Goal: Task Accomplishment & Management: Use online tool/utility

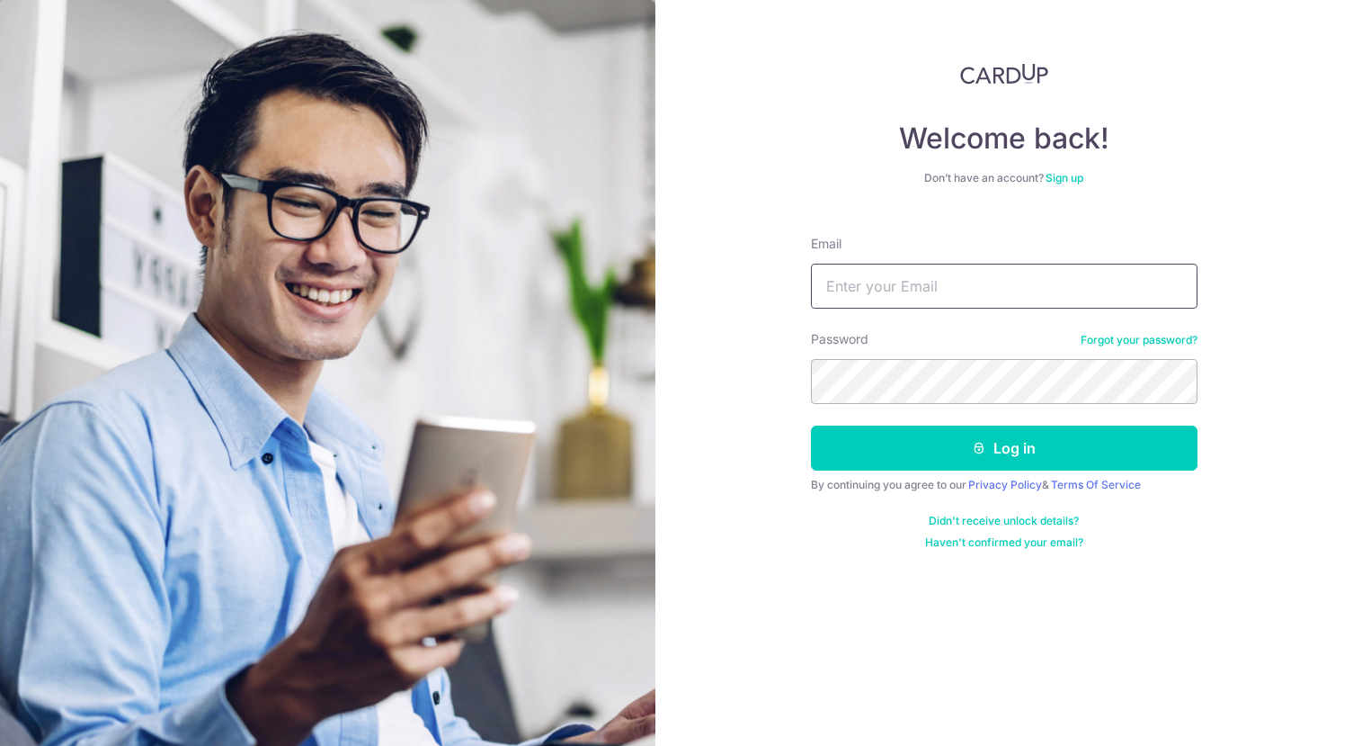
type input "jensen@jensensiaw.com"
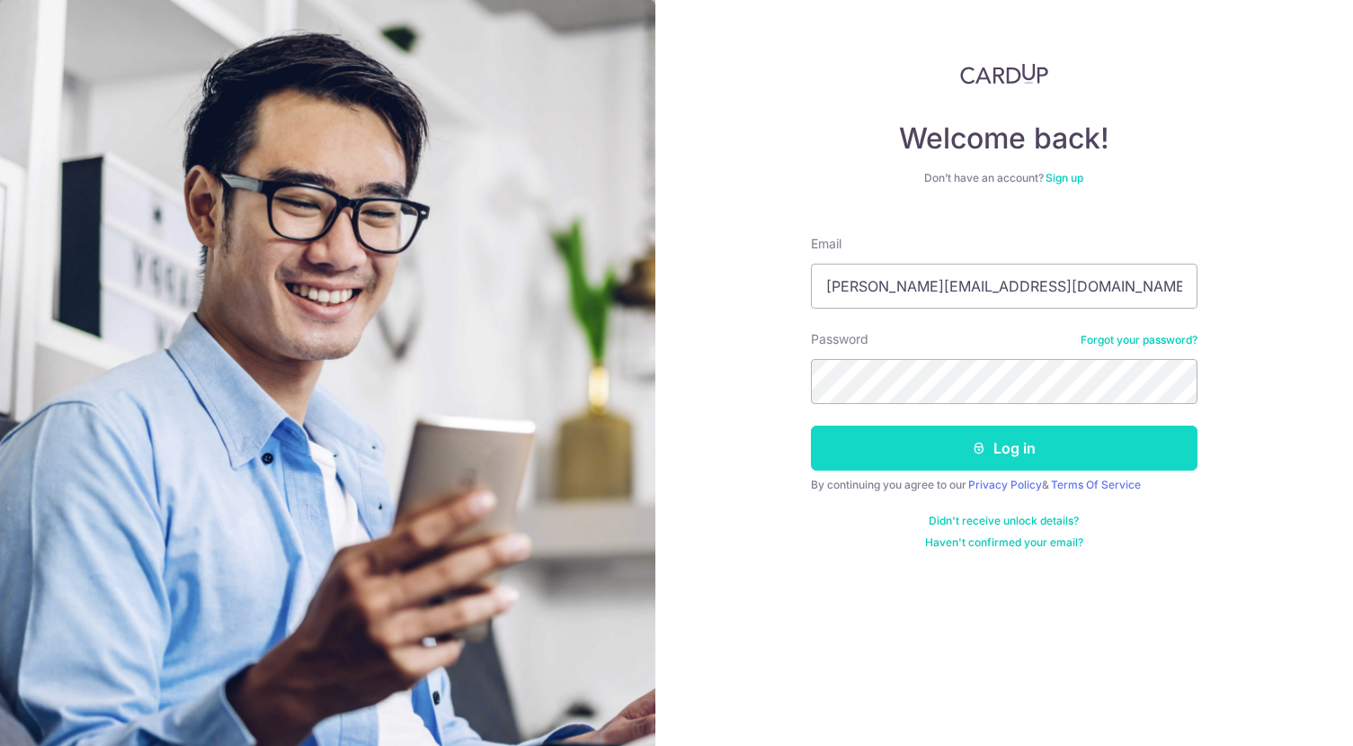
click at [1028, 453] on button "Log in" at bounding box center [1004, 447] width 387 height 45
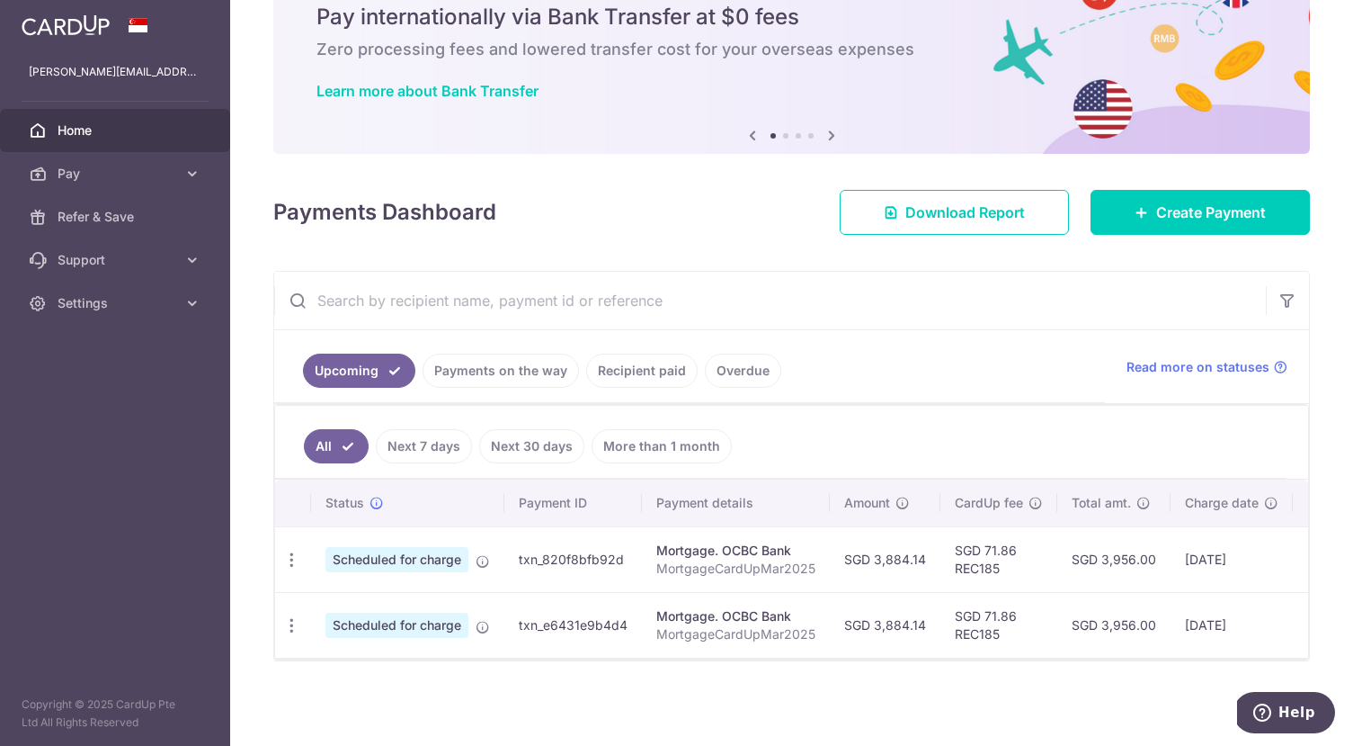
scroll to position [76, 0]
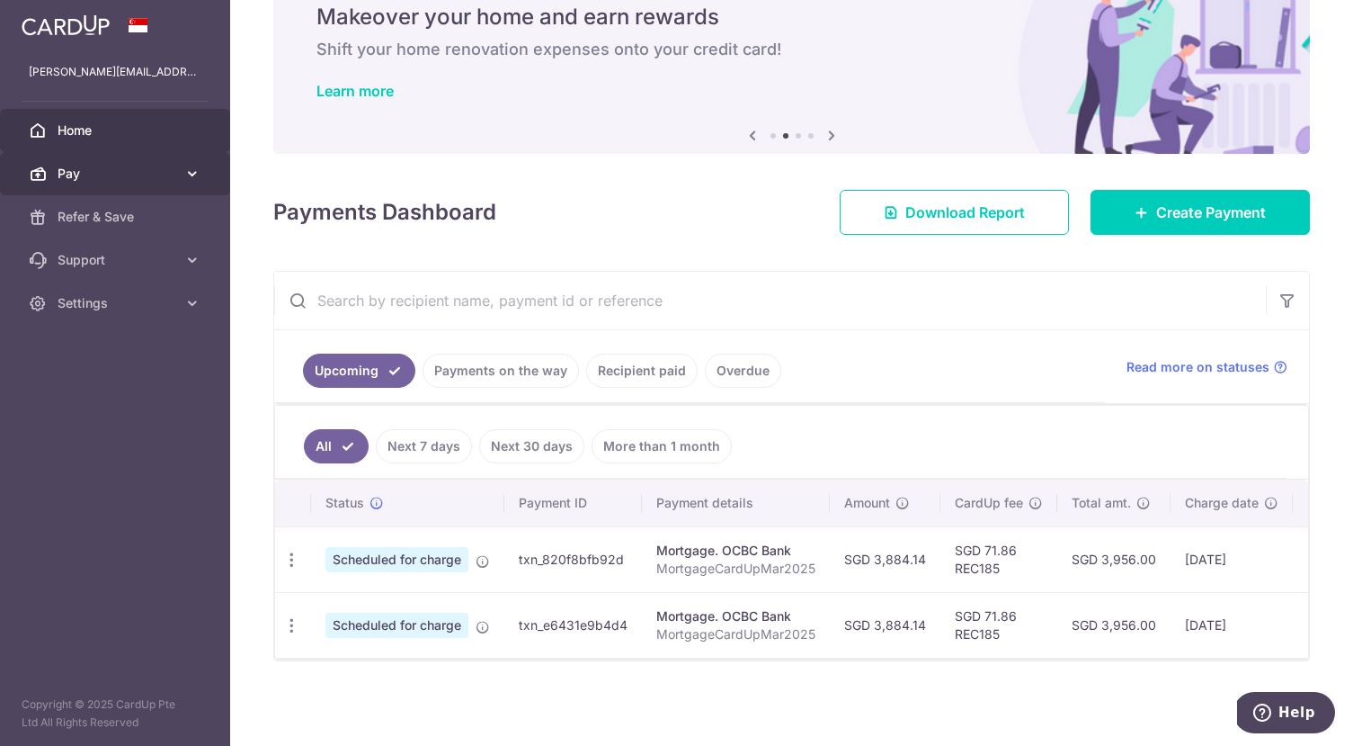
click at [193, 175] on icon at bounding box center [192, 174] width 18 height 18
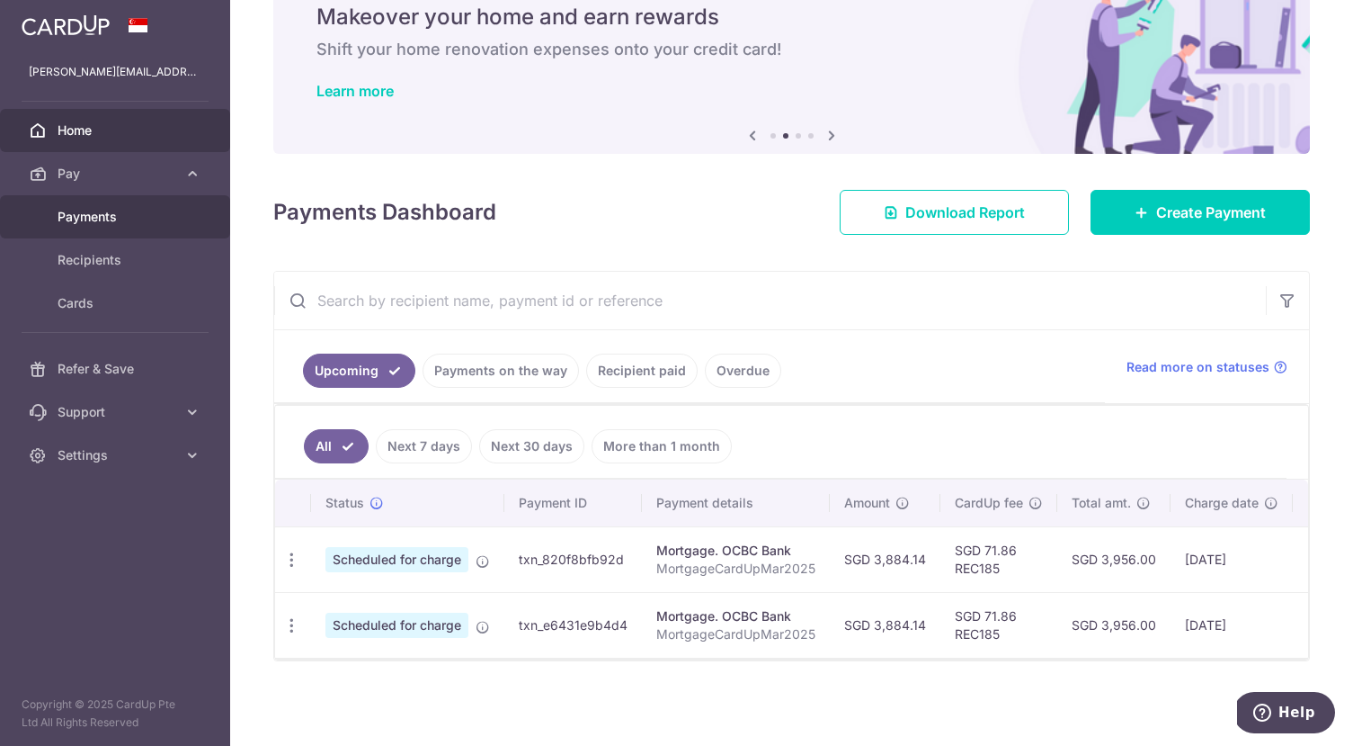
click at [149, 216] on span "Payments" at bounding box center [117, 217] width 119 height 18
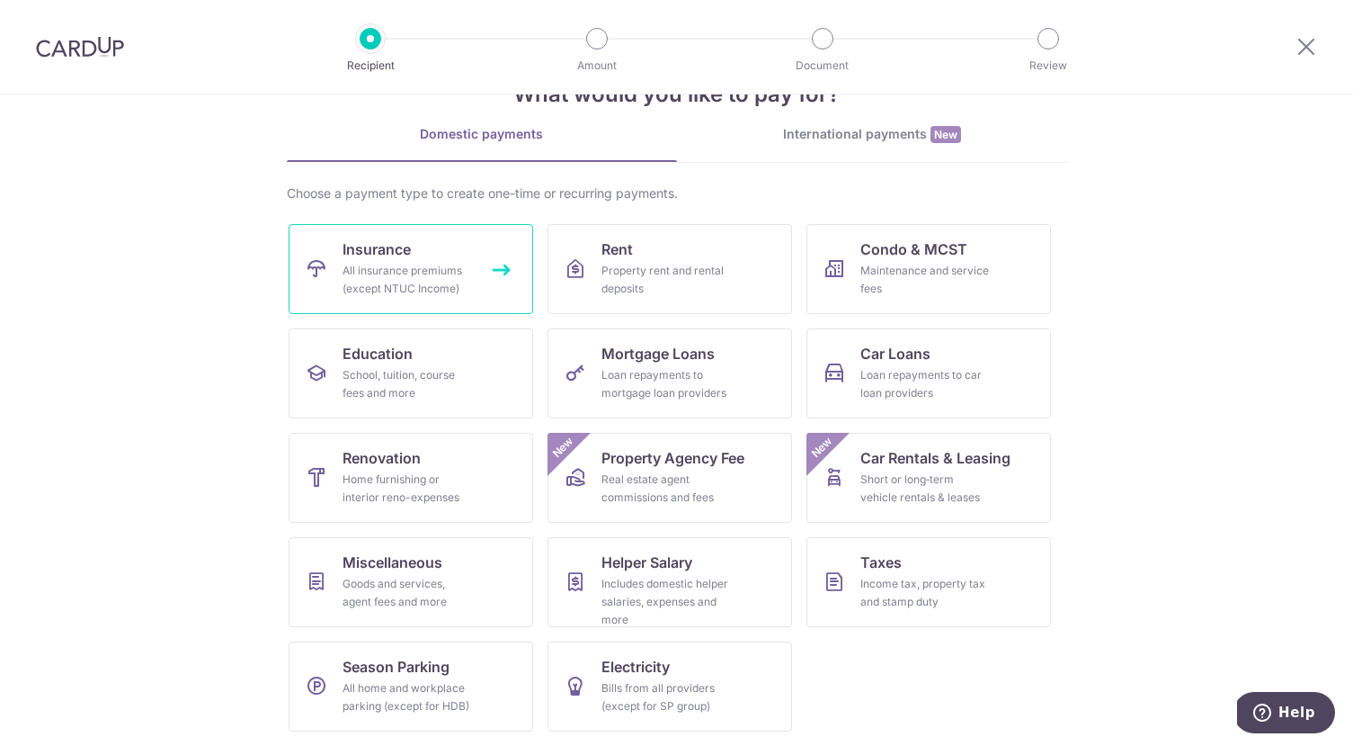
scroll to position [59, 0]
click at [406, 266] on div "All insurance premiums (except NTUC Income)" at bounding box center [407, 280] width 129 height 36
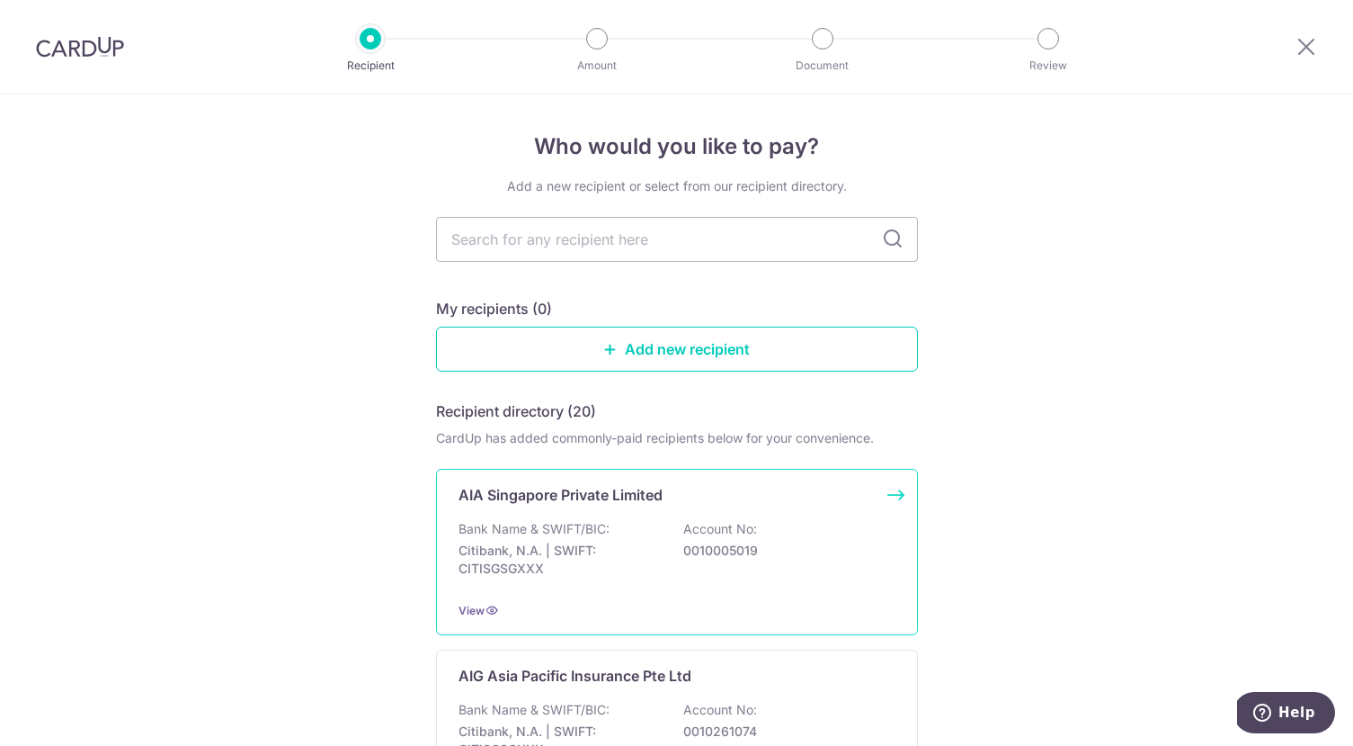
click at [663, 542] on div "Bank Name & SWIFT/BIC: Citibank, N.A. | SWIFT: CITISGSGXXX Account No: 00100050…" at bounding box center [677, 553] width 437 height 67
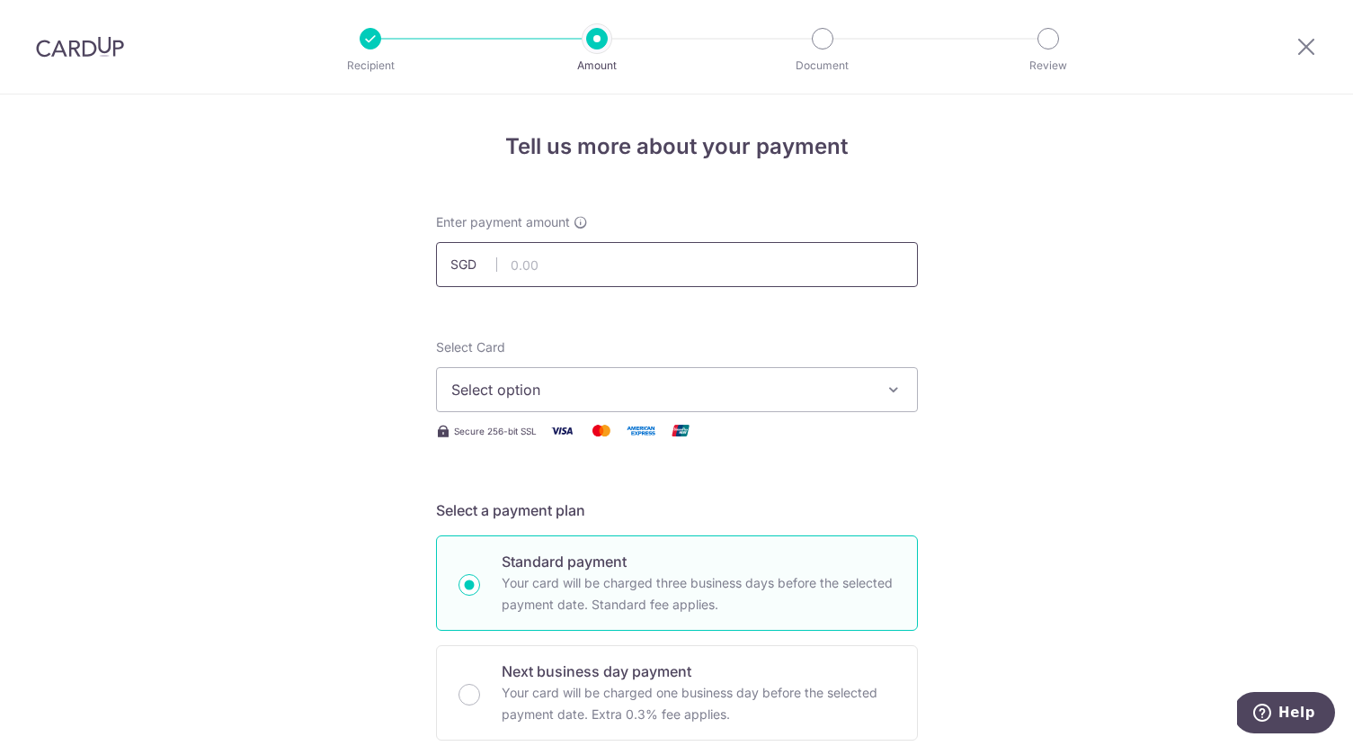
click at [559, 271] on input "text" at bounding box center [677, 264] width 482 height 45
click at [1308, 52] on icon at bounding box center [1307, 46] width 22 height 22
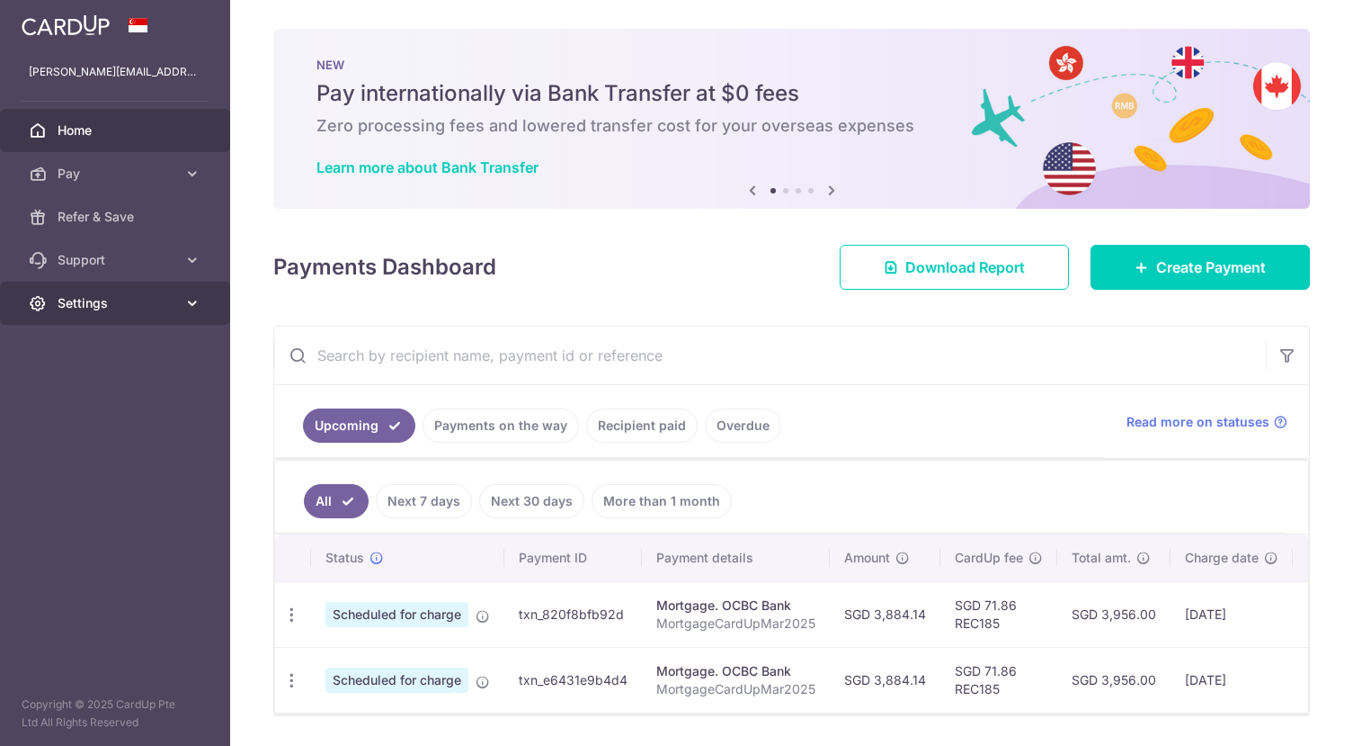
click at [190, 302] on icon at bounding box center [192, 303] width 18 height 18
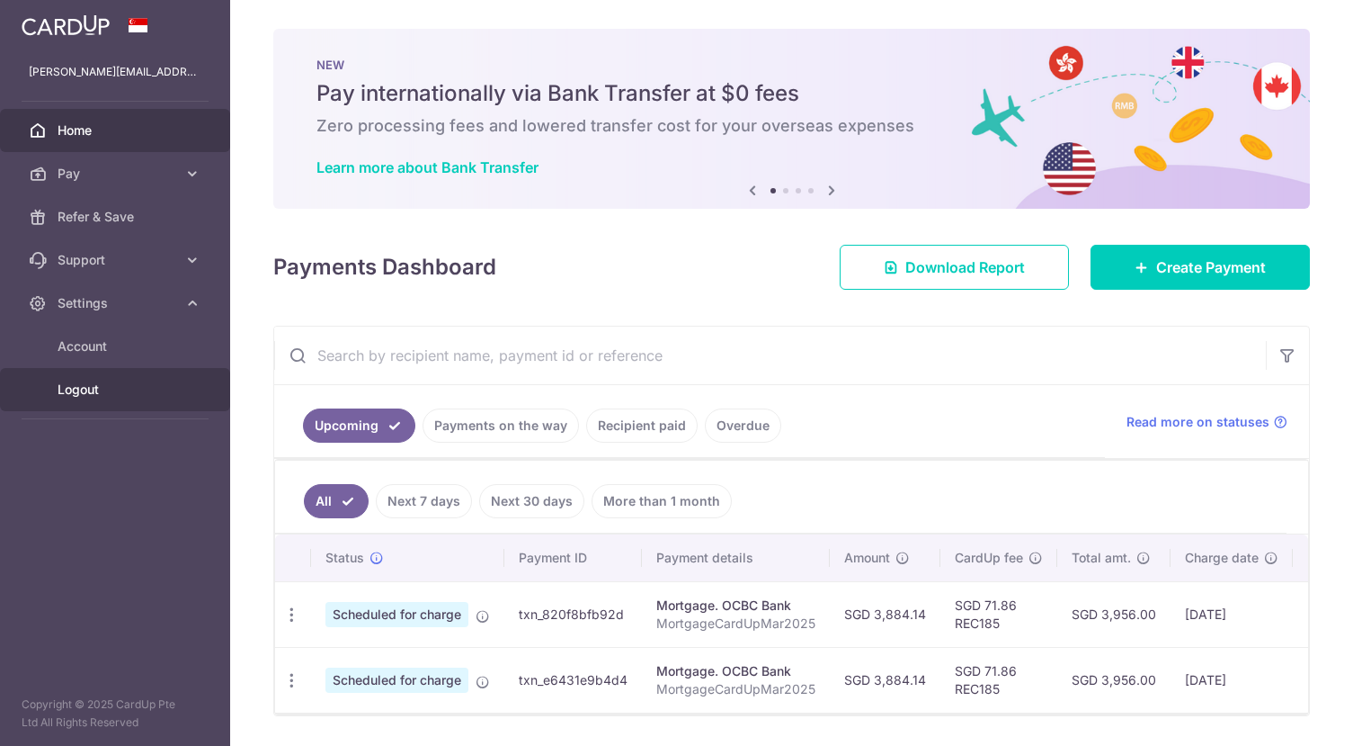
click at [136, 388] on span "Logout" at bounding box center [117, 389] width 119 height 18
